Goal: Use online tool/utility: Utilize a website feature to perform a specific function

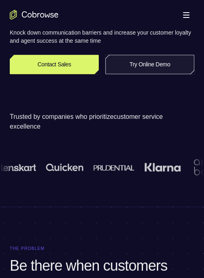
scroll to position [163, 0]
click at [146, 71] on link "Try Online Demo" at bounding box center [149, 64] width 89 height 20
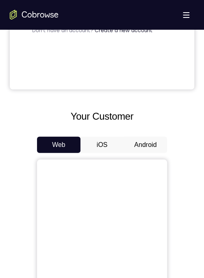
scroll to position [244, 0]
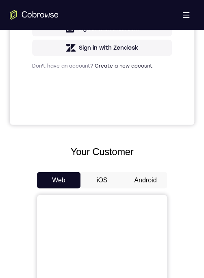
click at [146, 178] on button "Android" at bounding box center [146, 180] width 44 height 16
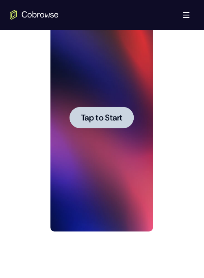
scroll to position [447, 0]
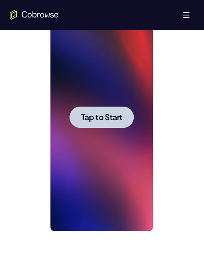
click at [100, 111] on div at bounding box center [101, 117] width 64 height 22
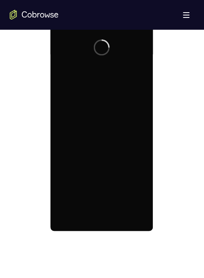
scroll to position [407, 0]
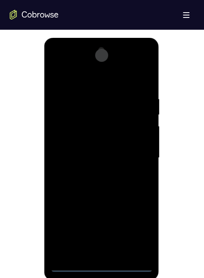
click at [104, 264] on div at bounding box center [101, 158] width 102 height 228
click at [141, 233] on div at bounding box center [101, 158] width 102 height 228
click at [64, 60] on div at bounding box center [101, 158] width 102 height 228
click at [133, 156] on div at bounding box center [101, 158] width 102 height 228
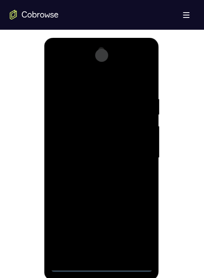
click at [133, 156] on div at bounding box center [101, 158] width 102 height 228
click at [90, 170] on div at bounding box center [101, 158] width 102 height 228
click at [102, 145] on div at bounding box center [101, 158] width 102 height 228
click at [120, 140] on div at bounding box center [101, 158] width 102 height 228
click at [131, 155] on div at bounding box center [101, 158] width 102 height 228
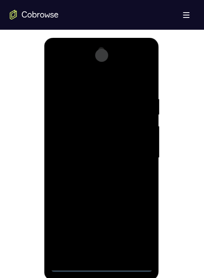
click at [104, 185] on div at bounding box center [101, 158] width 102 height 228
click at [124, 192] on div at bounding box center [101, 158] width 102 height 228
click at [114, 96] on div at bounding box center [101, 158] width 102 height 228
click at [142, 78] on div at bounding box center [101, 158] width 102 height 228
click at [119, 249] on div at bounding box center [101, 158] width 102 height 228
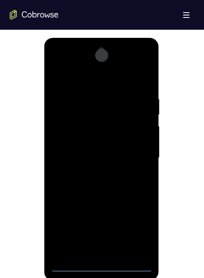
click at [108, 199] on div at bounding box center [101, 158] width 102 height 228
click at [94, 237] on div at bounding box center [101, 158] width 102 height 228
click at [97, 246] on div at bounding box center [101, 158] width 102 height 228
click at [140, 177] on div at bounding box center [101, 158] width 102 height 228
click at [140, 176] on div at bounding box center [101, 158] width 102 height 228
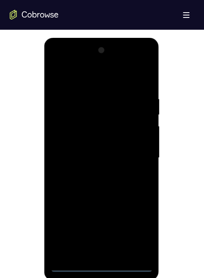
click at [140, 176] on div at bounding box center [101, 158] width 102 height 228
click at [54, 76] on div at bounding box center [101, 158] width 102 height 228
drag, startPoint x: 101, startPoint y: 220, endPoint x: 109, endPoint y: 124, distance: 96.3
click at [109, 124] on div at bounding box center [101, 158] width 102 height 228
drag, startPoint x: 118, startPoint y: 224, endPoint x: 119, endPoint y: 153, distance: 71.6
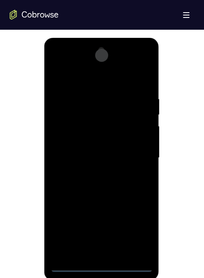
click at [119, 153] on div at bounding box center [101, 158] width 102 height 228
drag, startPoint x: 118, startPoint y: 229, endPoint x: 118, endPoint y: 150, distance: 78.1
click at [118, 150] on div at bounding box center [101, 158] width 102 height 228
drag, startPoint x: 118, startPoint y: 212, endPoint x: 112, endPoint y: 153, distance: 59.7
click at [112, 153] on div at bounding box center [101, 158] width 102 height 228
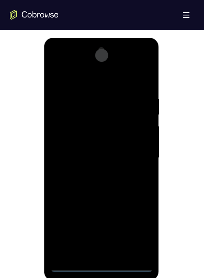
drag, startPoint x: 112, startPoint y: 148, endPoint x: 115, endPoint y: 256, distance: 107.4
click at [115, 256] on div at bounding box center [101, 158] width 102 height 228
drag, startPoint x: 108, startPoint y: 144, endPoint x: 109, endPoint y: 205, distance: 61.0
click at [109, 205] on div at bounding box center [101, 158] width 102 height 228
drag, startPoint x: 96, startPoint y: 161, endPoint x: 99, endPoint y: 228, distance: 66.8
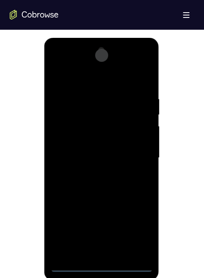
click at [99, 228] on div at bounding box center [101, 158] width 102 height 228
drag, startPoint x: 99, startPoint y: 155, endPoint x: 102, endPoint y: 225, distance: 69.2
click at [102, 225] on div at bounding box center [101, 158] width 102 height 228
drag, startPoint x: 104, startPoint y: 142, endPoint x: 111, endPoint y: 213, distance: 71.5
click at [111, 213] on div at bounding box center [101, 158] width 102 height 228
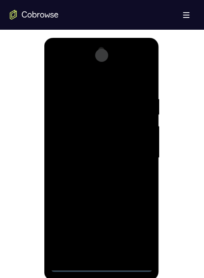
drag, startPoint x: 108, startPoint y: 154, endPoint x: 108, endPoint y: 196, distance: 41.9
click at [108, 196] on div at bounding box center [101, 158] width 102 height 228
click at [59, 75] on div at bounding box center [101, 158] width 102 height 228
drag, startPoint x: 124, startPoint y: 96, endPoint x: 74, endPoint y: 103, distance: 51.0
click at [74, 103] on div at bounding box center [101, 158] width 102 height 228
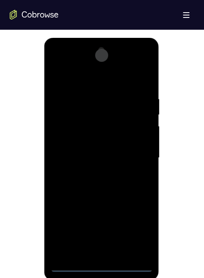
drag, startPoint x: 134, startPoint y: 97, endPoint x: 74, endPoint y: 104, distance: 60.1
click at [74, 104] on div at bounding box center [101, 158] width 102 height 228
drag, startPoint x: 72, startPoint y: 100, endPoint x: 148, endPoint y: 101, distance: 76.9
click at [148, 101] on div at bounding box center [101, 158] width 102 height 228
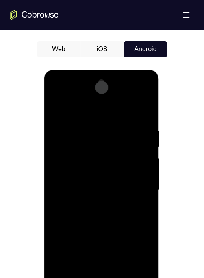
scroll to position [366, 0]
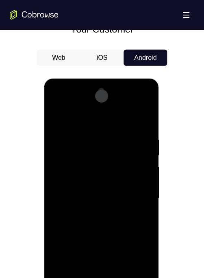
click at [81, 137] on div at bounding box center [101, 199] width 102 height 228
click at [60, 119] on div at bounding box center [101, 199] width 102 height 228
click at [78, 203] on div at bounding box center [101, 199] width 102 height 228
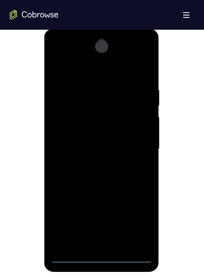
scroll to position [407, 0]
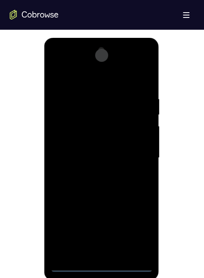
click at [145, 140] on div at bounding box center [101, 158] width 102 height 228
click at [146, 132] on div at bounding box center [101, 158] width 102 height 228
drag, startPoint x: 146, startPoint y: 132, endPoint x: 143, endPoint y: 127, distance: 5.3
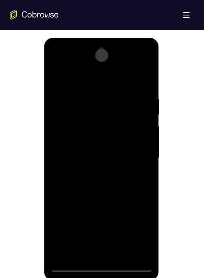
click at [144, 131] on div at bounding box center [101, 158] width 102 height 228
drag, startPoint x: 143, startPoint y: 129, endPoint x: 143, endPoint y: 138, distance: 8.5
click at [143, 131] on div at bounding box center [101, 158] width 102 height 228
click at [137, 153] on div at bounding box center [101, 158] width 102 height 228
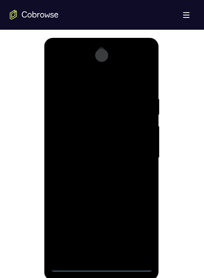
click at [137, 153] on div at bounding box center [101, 158] width 102 height 228
click at [136, 152] on div at bounding box center [101, 158] width 102 height 228
click at [145, 105] on div at bounding box center [101, 158] width 102 height 228
click at [146, 52] on div at bounding box center [101, 158] width 102 height 228
click at [53, 73] on div at bounding box center [101, 158] width 102 height 228
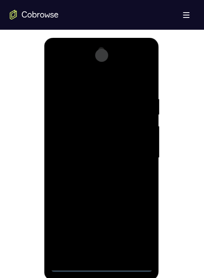
click at [142, 76] on div at bounding box center [101, 158] width 102 height 228
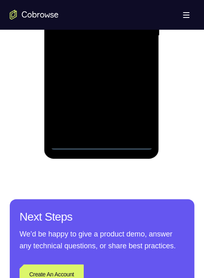
scroll to position [447, 0]
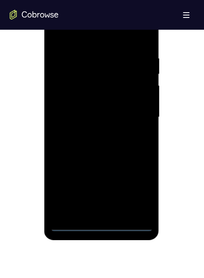
drag, startPoint x: 120, startPoint y: 151, endPoint x: 113, endPoint y: 52, distance: 99.0
click at [113, 52] on div at bounding box center [101, 117] width 102 height 228
drag, startPoint x: 109, startPoint y: 159, endPoint x: 108, endPoint y: 117, distance: 42.3
click at [108, 117] on div at bounding box center [101, 117] width 102 height 228
click at [85, 210] on div at bounding box center [101, 117] width 102 height 228
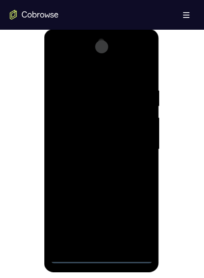
scroll to position [407, 0]
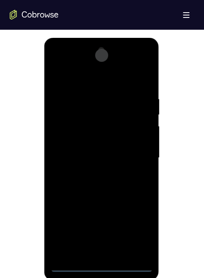
click at [104, 72] on div at bounding box center [101, 158] width 102 height 228
drag, startPoint x: 103, startPoint y: 94, endPoint x: 103, endPoint y: 117, distance: 23.2
click at [103, 117] on div at bounding box center [101, 158] width 102 height 228
click at [98, 85] on div at bounding box center [101, 158] width 102 height 228
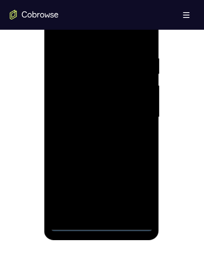
click at [72, 172] on div at bounding box center [101, 117] width 102 height 228
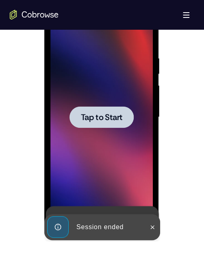
click at [104, 118] on span "Tap to Start" at bounding box center [101, 117] width 41 height 8
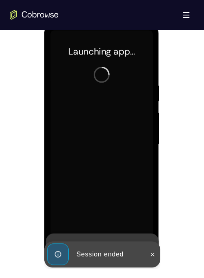
scroll to position [407, 0]
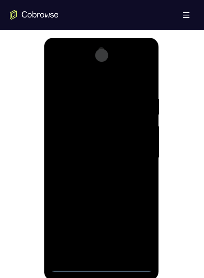
click at [133, 265] on div at bounding box center [101, 158] width 102 height 228
click at [103, 263] on div at bounding box center [101, 158] width 102 height 228
click at [100, 263] on div at bounding box center [101, 158] width 102 height 228
click at [139, 227] on div at bounding box center [101, 158] width 102 height 228
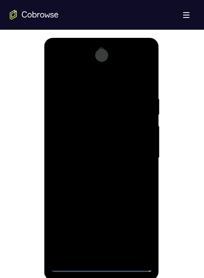
click at [139, 227] on div at bounding box center [101, 158] width 102 height 228
click at [68, 58] on div at bounding box center [101, 158] width 102 height 228
click at [133, 153] on div at bounding box center [101, 158] width 102 height 228
click at [92, 172] on div at bounding box center [101, 158] width 102 height 228
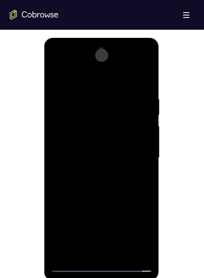
click at [92, 153] on div at bounding box center [101, 158] width 102 height 228
click at [115, 136] on div at bounding box center [101, 158] width 102 height 228
click at [116, 159] on div at bounding box center [101, 158] width 102 height 228
click at [142, 167] on div at bounding box center [101, 158] width 102 height 228
click at [89, 159] on div at bounding box center [101, 158] width 102 height 228
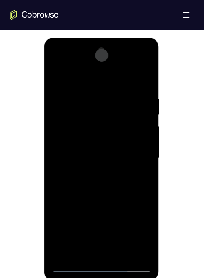
click at [106, 190] on div at bounding box center [101, 158] width 102 height 228
drag, startPoint x: 113, startPoint y: 231, endPoint x: 112, endPoint y: 118, distance: 113.1
click at [112, 118] on div at bounding box center [101, 158] width 102 height 228
drag, startPoint x: 116, startPoint y: 144, endPoint x: 125, endPoint y: 85, distance: 60.2
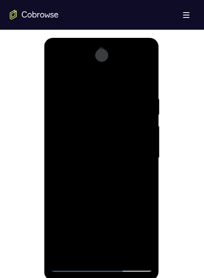
click at [122, 86] on div at bounding box center [101, 158] width 102 height 228
click at [119, 252] on div at bounding box center [101, 158] width 102 height 228
click at [106, 201] on div at bounding box center [101, 158] width 102 height 228
drag, startPoint x: 108, startPoint y: 208, endPoint x: 98, endPoint y: 158, distance: 50.6
click at [98, 158] on div at bounding box center [101, 158] width 102 height 228
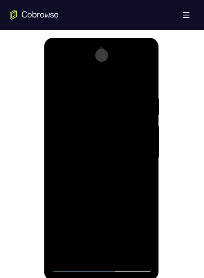
click at [100, 185] on div at bounding box center [101, 158] width 102 height 228
click at [92, 248] on div at bounding box center [101, 158] width 102 height 228
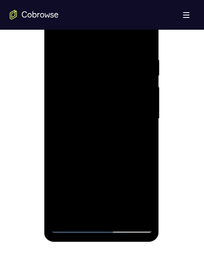
scroll to position [447, 0]
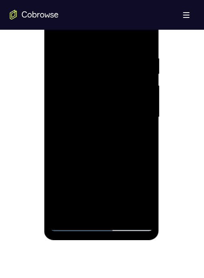
click at [70, 221] on div at bounding box center [101, 117] width 102 height 228
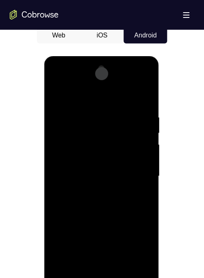
scroll to position [366, 0]
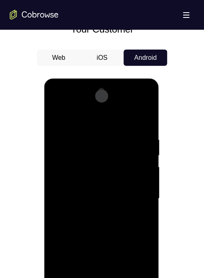
drag, startPoint x: 107, startPoint y: 150, endPoint x: 116, endPoint y: 194, distance: 44.7
click at [116, 194] on div at bounding box center [101, 199] width 102 height 228
drag, startPoint x: 120, startPoint y: 153, endPoint x: 128, endPoint y: 198, distance: 46.2
click at [128, 198] on div at bounding box center [101, 199] width 102 height 228
drag, startPoint x: 116, startPoint y: 155, endPoint x: 120, endPoint y: 204, distance: 48.9
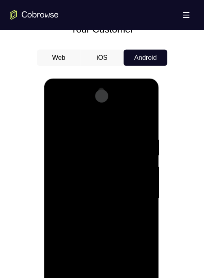
click at [120, 204] on div at bounding box center [101, 199] width 102 height 228
drag, startPoint x: 115, startPoint y: 162, endPoint x: 113, endPoint y: 208, distance: 46.0
click at [113, 208] on div at bounding box center [101, 199] width 102 height 228
drag, startPoint x: 122, startPoint y: 204, endPoint x: 111, endPoint y: 140, distance: 65.2
click at [111, 140] on div at bounding box center [101, 199] width 102 height 228
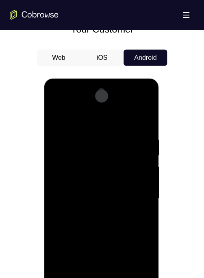
drag, startPoint x: 127, startPoint y: 138, endPoint x: 132, endPoint y: 182, distance: 43.7
click at [137, 205] on div at bounding box center [101, 199] width 102 height 228
drag, startPoint x: 124, startPoint y: 140, endPoint x: 115, endPoint y: 90, distance: 50.9
click at [115, 90] on div at bounding box center [101, 199] width 102 height 228
drag, startPoint x: 129, startPoint y: 192, endPoint x: 127, endPoint y: 116, distance: 75.3
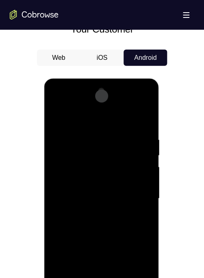
click at [126, 123] on div at bounding box center [101, 199] width 102 height 228
drag, startPoint x: 141, startPoint y: 178, endPoint x: 129, endPoint y: 122, distance: 56.9
click at [129, 124] on div at bounding box center [101, 199] width 102 height 228
drag, startPoint x: 130, startPoint y: 177, endPoint x: 121, endPoint y: 146, distance: 32.2
click at [121, 146] on div at bounding box center [101, 199] width 102 height 228
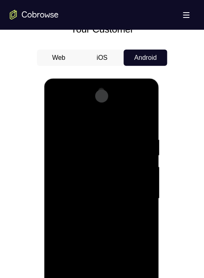
click at [141, 215] on div at bounding box center [101, 199] width 102 height 228
click at [54, 113] on div at bounding box center [101, 199] width 102 height 228
drag, startPoint x: 101, startPoint y: 207, endPoint x: 100, endPoint y: 260, distance: 52.9
click at [100, 261] on div at bounding box center [101, 199] width 102 height 228
drag, startPoint x: 102, startPoint y: 197, endPoint x: 104, endPoint y: 272, distance: 75.3
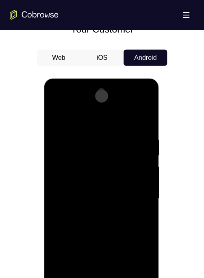
click at [104, 272] on div at bounding box center [101, 199] width 102 height 228
click at [59, 114] on div at bounding box center [101, 199] width 102 height 228
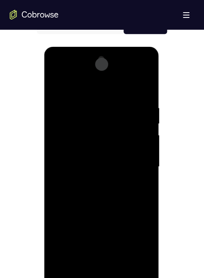
scroll to position [407, 0]
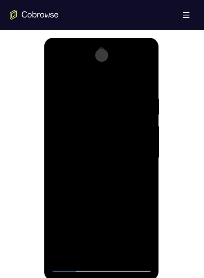
click at [142, 252] on div at bounding box center [101, 158] width 102 height 228
click at [63, 251] on div at bounding box center [101, 158] width 102 height 228
click at [146, 73] on div at bounding box center [101, 158] width 102 height 228
click at [55, 73] on div at bounding box center [101, 158] width 102 height 228
click at [146, 73] on div at bounding box center [101, 158] width 102 height 228
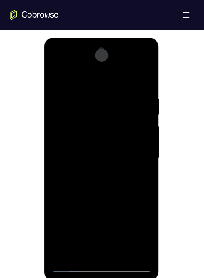
click at [76, 124] on div at bounding box center [101, 158] width 102 height 228
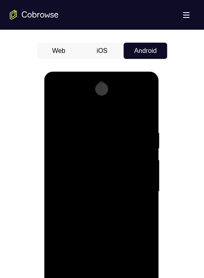
scroll to position [366, 0]
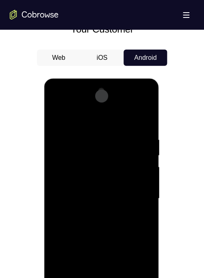
drag, startPoint x: 105, startPoint y: 136, endPoint x: 111, endPoint y: 187, distance: 50.8
click at [111, 187] on div at bounding box center [101, 199] width 102 height 228
click at [56, 115] on div at bounding box center [101, 199] width 102 height 228
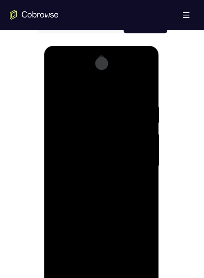
scroll to position [407, 0]
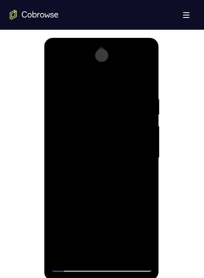
click at [122, 253] on div at bounding box center [101, 158] width 102 height 228
click at [92, 169] on div at bounding box center [101, 158] width 102 height 228
click at [83, 74] on div at bounding box center [101, 158] width 102 height 228
click at [52, 145] on div at bounding box center [101, 158] width 102 height 228
click at [142, 135] on div at bounding box center [101, 158] width 102 height 228
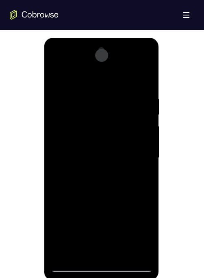
drag, startPoint x: 143, startPoint y: 125, endPoint x: 71, endPoint y: 144, distance: 75.0
click at [71, 144] on div at bounding box center [101, 158] width 102 height 228
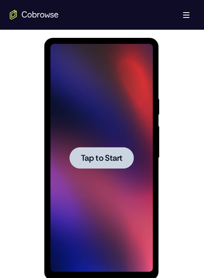
click at [102, 157] on span "Tap to Start" at bounding box center [101, 158] width 41 height 8
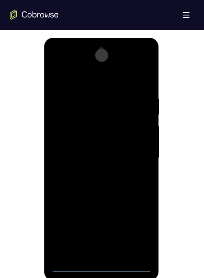
click at [102, 262] on div at bounding box center [101, 158] width 102 height 228
click at [98, 264] on div at bounding box center [101, 158] width 102 height 228
click at [132, 231] on div at bounding box center [101, 158] width 102 height 228
click at [67, 57] on div at bounding box center [101, 158] width 102 height 228
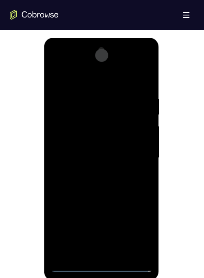
click at [136, 155] on div at bounding box center [101, 158] width 102 height 228
click at [91, 251] on div at bounding box center [101, 158] width 102 height 228
click at [96, 146] on div at bounding box center [101, 158] width 102 height 228
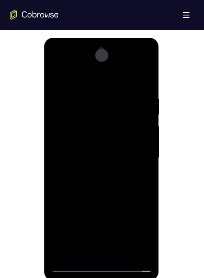
click at [107, 141] on div at bounding box center [101, 158] width 102 height 228
click at [127, 155] on div at bounding box center [101, 158] width 102 height 228
click at [94, 184] on div at bounding box center [101, 158] width 102 height 228
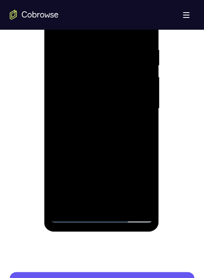
scroll to position [447, 0]
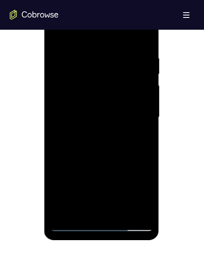
click at [120, 146] on div at bounding box center [101, 117] width 102 height 228
click at [121, 148] on div at bounding box center [101, 117] width 102 height 228
click at [100, 148] on div at bounding box center [101, 117] width 102 height 228
drag, startPoint x: 89, startPoint y: 143, endPoint x: 99, endPoint y: 142, distance: 9.4
click at [89, 142] on div at bounding box center [101, 117] width 102 height 228
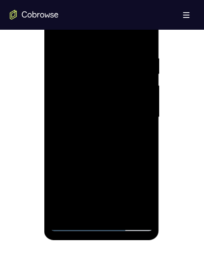
click at [122, 211] on div at bounding box center [101, 117] width 102 height 228
click at [115, 161] on div at bounding box center [101, 117] width 102 height 228
click at [109, 122] on div at bounding box center [101, 117] width 102 height 228
click at [80, 206] on div at bounding box center [101, 117] width 102 height 228
click at [139, 136] on div at bounding box center [101, 117] width 102 height 228
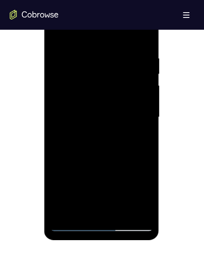
click at [139, 136] on div at bounding box center [101, 117] width 102 height 228
click at [56, 35] on div at bounding box center [101, 117] width 102 height 228
click at [89, 155] on div at bounding box center [101, 117] width 102 height 228
click at [90, 210] on div at bounding box center [101, 117] width 102 height 228
click at [140, 135] on div at bounding box center [101, 117] width 102 height 228
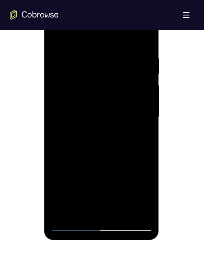
click at [54, 34] on div at bounding box center [101, 117] width 102 height 228
click at [58, 33] on div at bounding box center [101, 117] width 102 height 228
drag, startPoint x: 102, startPoint y: 86, endPoint x: 102, endPoint y: 39, distance: 46.8
click at [102, 39] on div at bounding box center [101, 117] width 102 height 228
drag, startPoint x: 102, startPoint y: 39, endPoint x: 97, endPoint y: 13, distance: 27.0
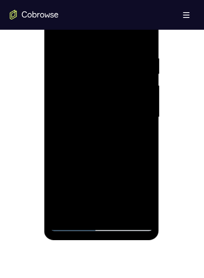
click at [97, 13] on html "Online web based iOS Simulators and Android Emulators. Run iPhone, iPad, Mobile…" at bounding box center [102, 119] width 116 height 244
drag, startPoint x: 102, startPoint y: 100, endPoint x: 92, endPoint y: 59, distance: 42.1
click at [92, 59] on div at bounding box center [101, 117] width 102 height 228
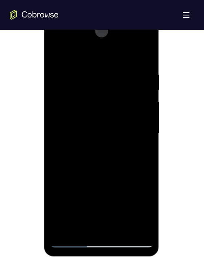
scroll to position [432, 0]
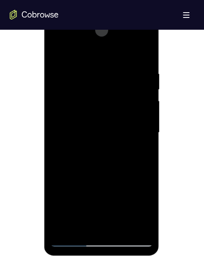
click at [81, 229] on div at bounding box center [101, 133] width 102 height 228
click at [83, 224] on div at bounding box center [101, 133] width 102 height 228
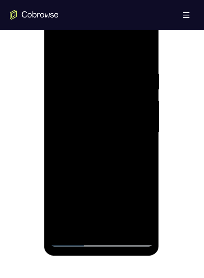
click at [83, 224] on div at bounding box center [101, 133] width 102 height 228
click at [83, 13] on div at bounding box center [101, 13] width 115 height 0
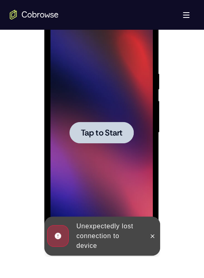
click at [83, 224] on div at bounding box center [101, 133] width 102 height 228
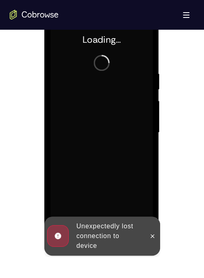
click at [83, 224] on div "Online web based iOS Simulators and Android Emulators. Run iPhone, iPad, Mobile…" at bounding box center [102, 135] width 116 height 244
